Goal: Task Accomplishment & Management: Use online tool/utility

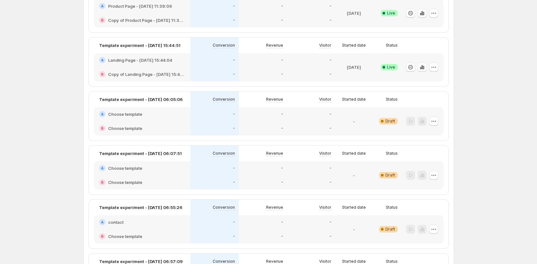
scroll to position [846, 0]
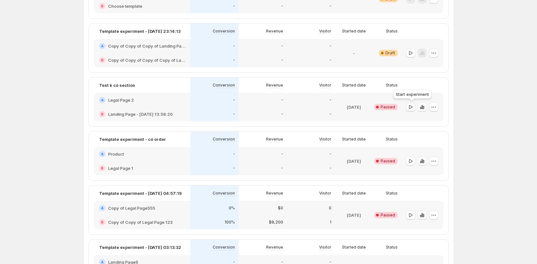
click at [411, 111] on div at bounding box center [410, 107] width 9 height 9
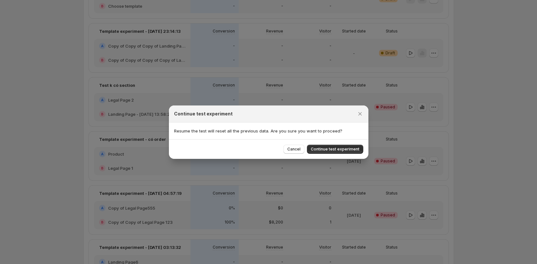
click at [331, 148] on span "Continue test experiment" at bounding box center [335, 149] width 49 height 5
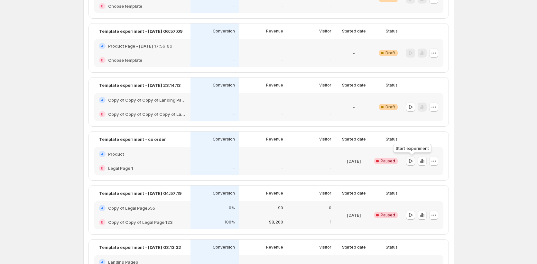
click at [411, 163] on icon "button" at bounding box center [410, 161] width 6 height 6
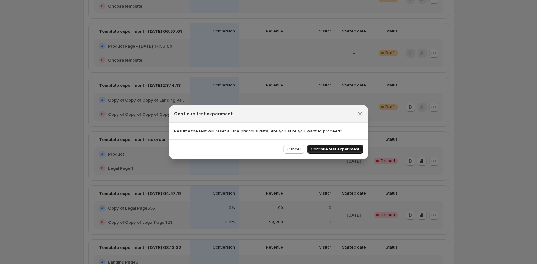
click at [323, 150] on span "Continue test experiment" at bounding box center [335, 149] width 49 height 5
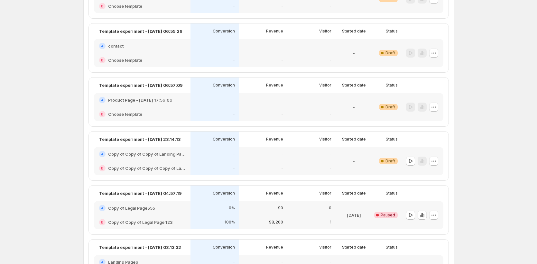
click at [407, 163] on div at bounding box center [421, 161] width 34 height 23
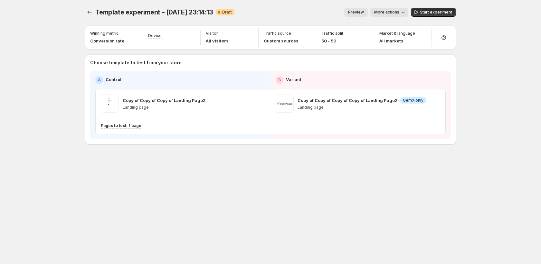
click at [412, 162] on div "Template experiment - Oct 1, 23:14:13. This page is ready Template experiment -…" at bounding box center [270, 89] width 386 height 179
click at [428, 12] on span "Start experiment" at bounding box center [436, 12] width 32 height 5
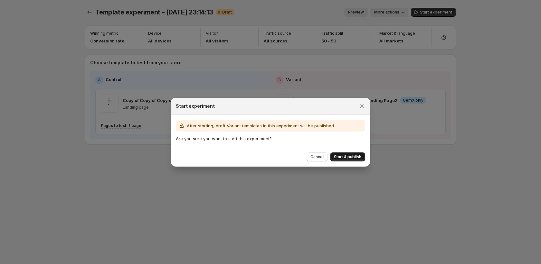
click at [348, 156] on span "Start & publish" at bounding box center [347, 157] width 27 height 5
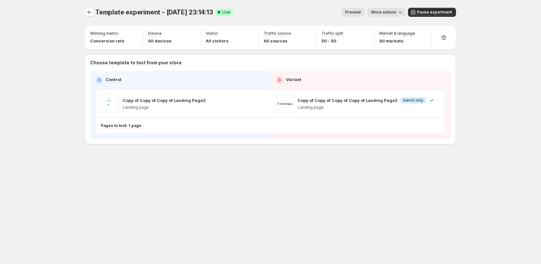
click at [92, 10] on icon "Experiments" at bounding box center [89, 12] width 6 height 6
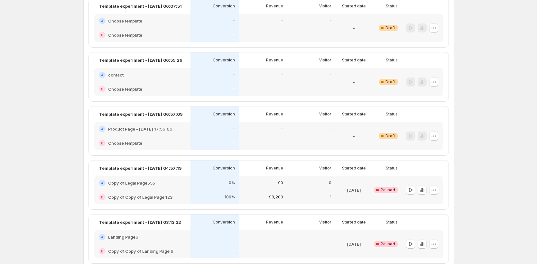
scroll to position [904, 0]
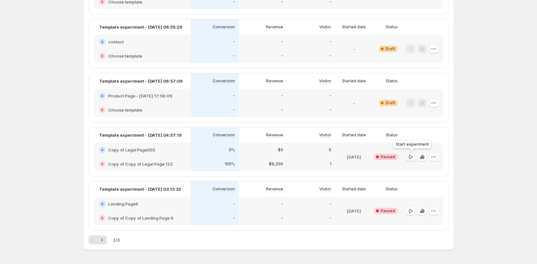
click at [413, 158] on icon "button" at bounding box center [410, 157] width 6 height 6
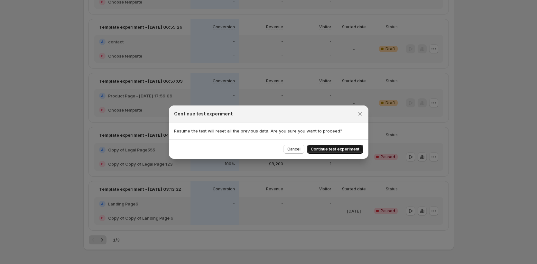
click at [361, 150] on button "Continue test experiment" at bounding box center [335, 149] width 56 height 9
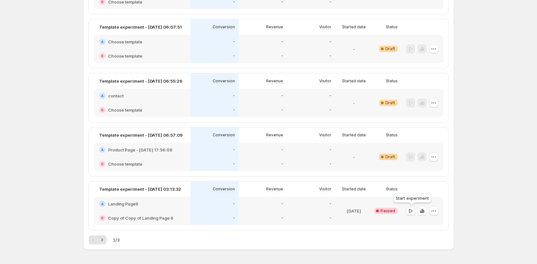
click at [414, 211] on icon "button" at bounding box center [410, 211] width 6 height 6
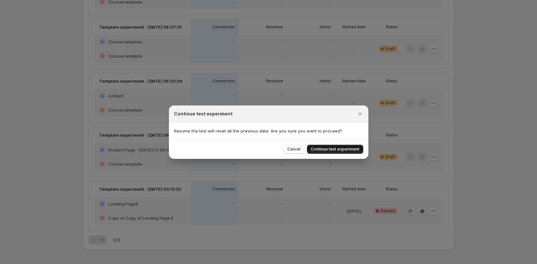
click at [344, 152] on span "Continue test experiment" at bounding box center [335, 149] width 49 height 5
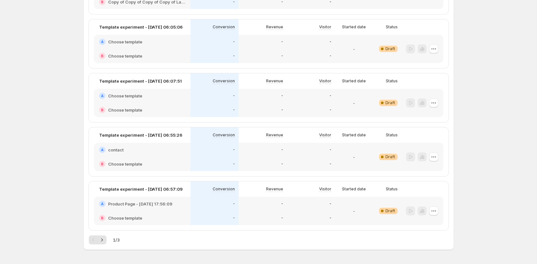
scroll to position [0, 0]
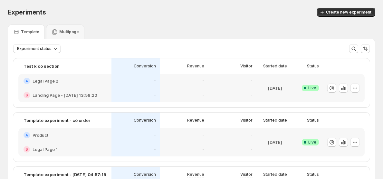
scroll to position [15, 0]
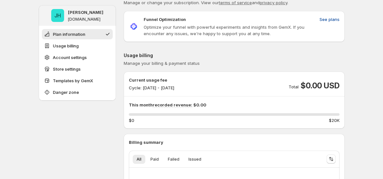
click at [333, 22] on span "See plans" at bounding box center [329, 19] width 20 height 6
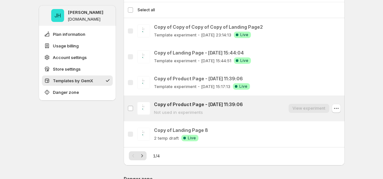
scroll to position [579, 0]
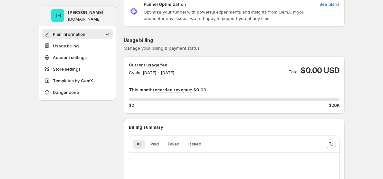
scroll to position [0, 0]
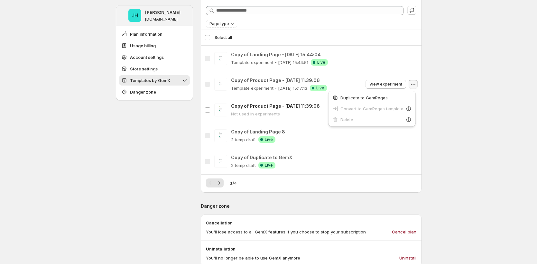
scroll to position [542, 0]
